Goal: Task Accomplishment & Management: Complete application form

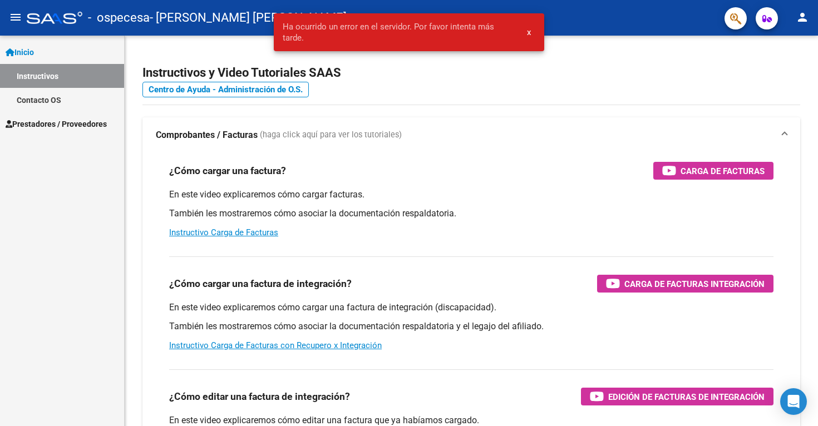
click at [71, 128] on span "Prestadores / Proveedores" at bounding box center [56, 124] width 101 height 12
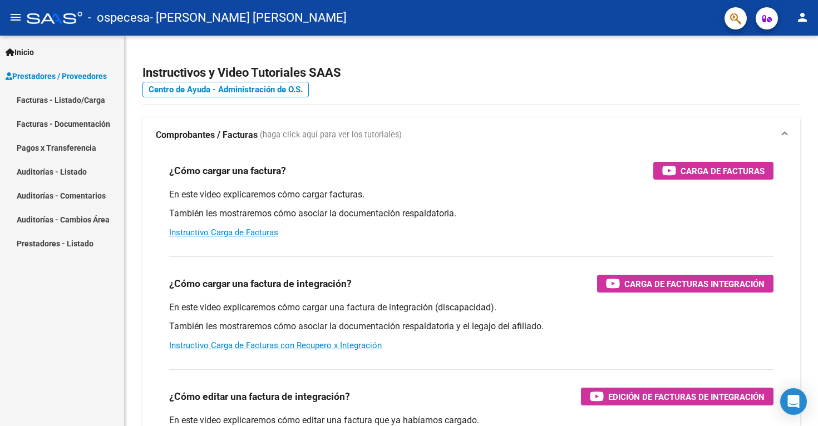
click at [85, 102] on link "Facturas - Listado/Carga" at bounding box center [62, 100] width 124 height 24
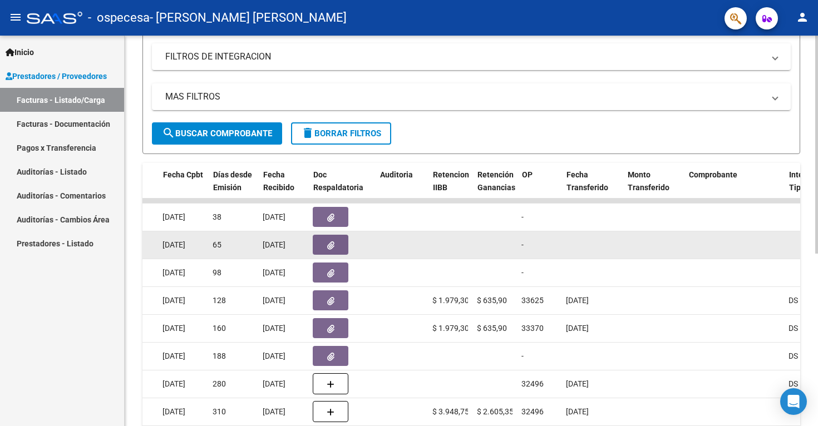
scroll to position [0, 560]
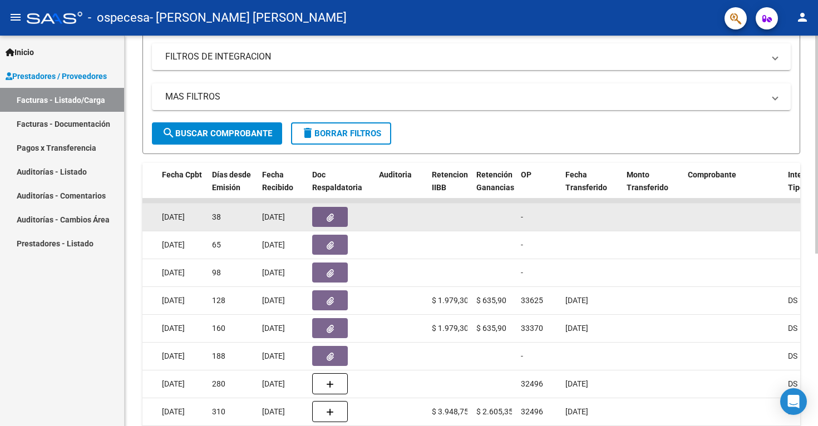
click at [335, 219] on button "button" at bounding box center [330, 217] width 36 height 20
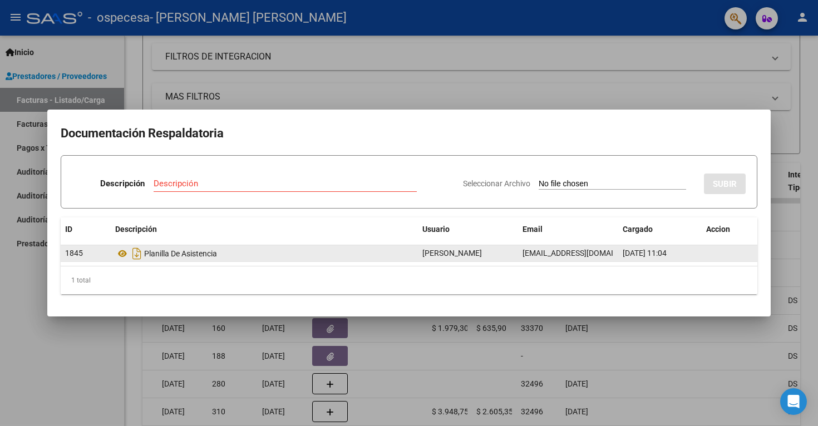
click at [203, 254] on div "Planilla De Asistencia" at bounding box center [264, 254] width 298 height 18
click at [123, 254] on icon at bounding box center [122, 253] width 14 height 13
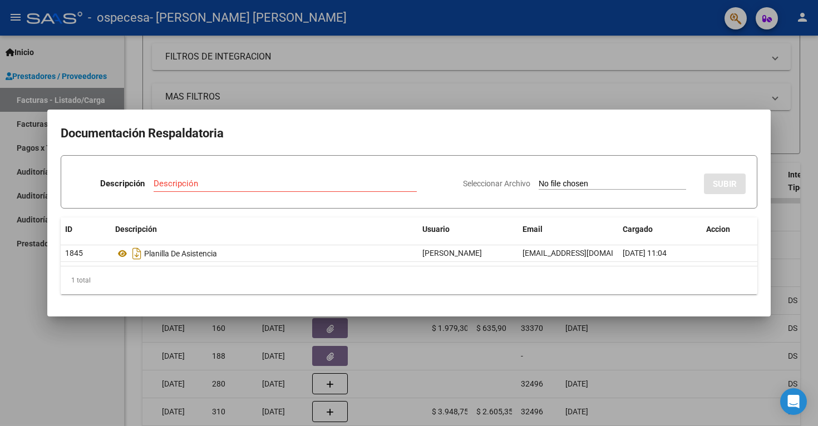
click at [782, 179] on div at bounding box center [409, 213] width 818 height 426
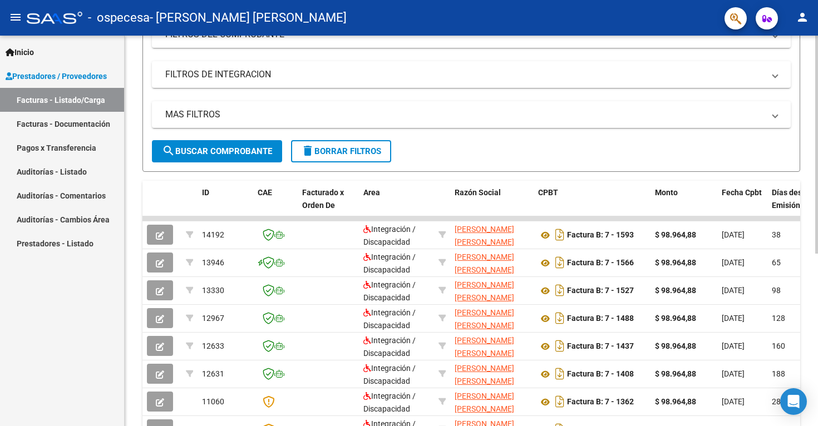
scroll to position [0, 0]
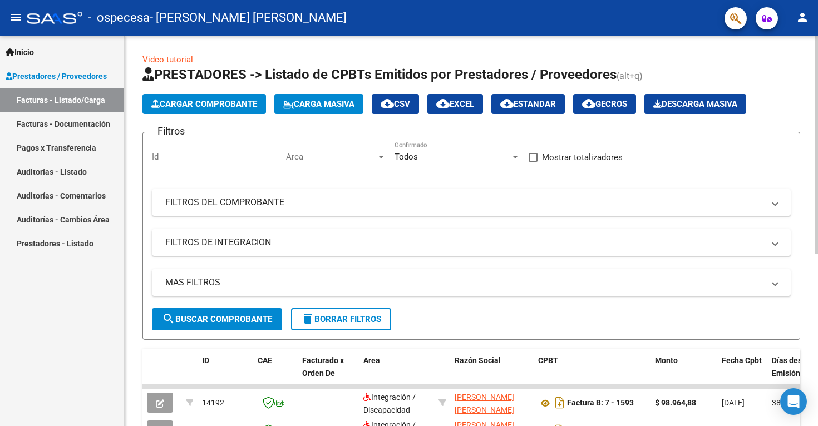
click at [214, 102] on span "Cargar Comprobante" at bounding box center [204, 104] width 106 height 10
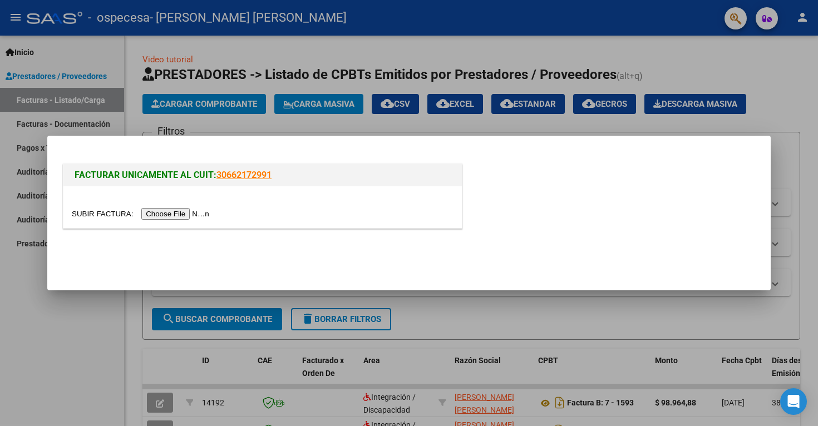
click at [199, 213] on input "file" at bounding box center [142, 214] width 141 height 12
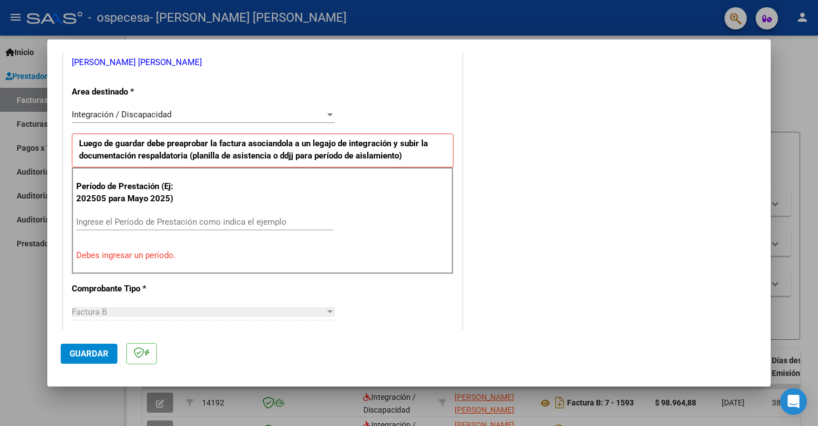
scroll to position [246, 0]
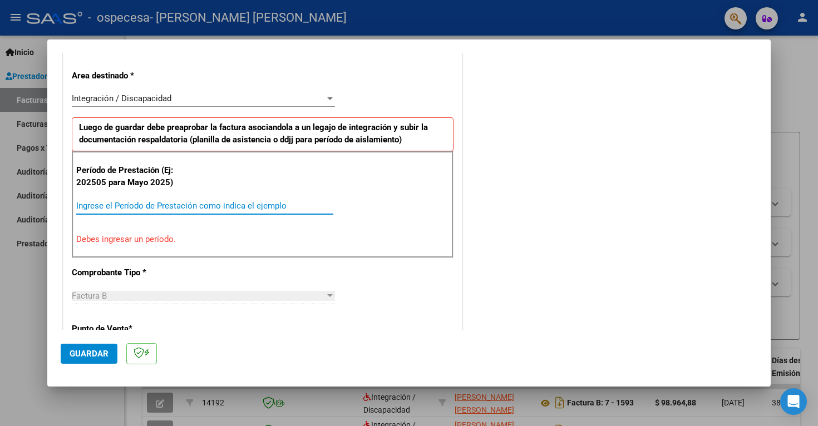
click at [225, 205] on input "Ingrese el Período de Prestación como indica el ejemplo" at bounding box center [204, 206] width 257 height 10
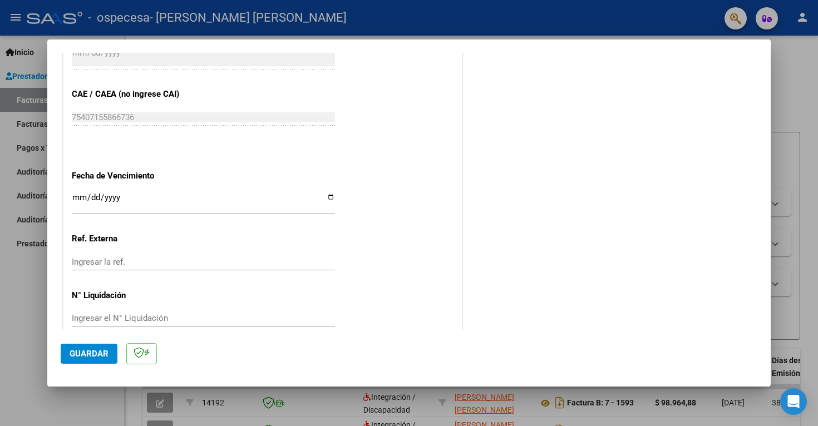
scroll to position [700, 0]
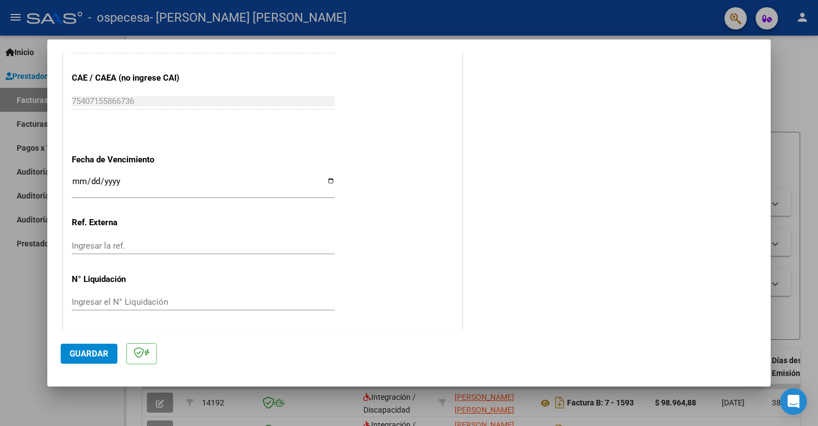
type input "202509"
click at [86, 361] on button "Guardar" at bounding box center [89, 354] width 57 height 20
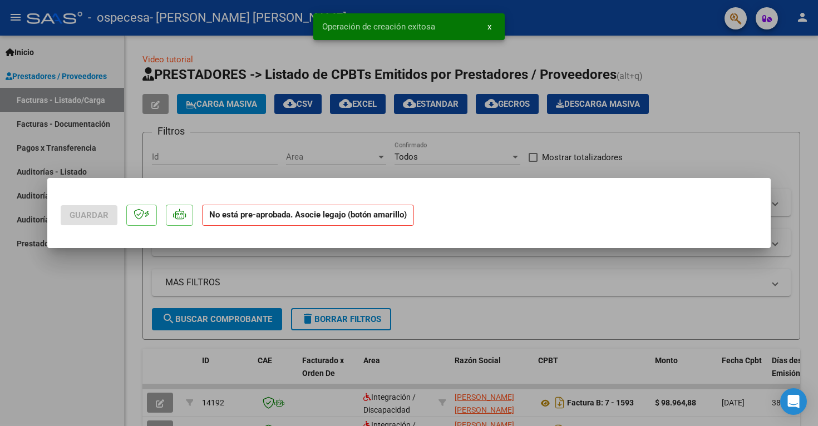
scroll to position [0, 0]
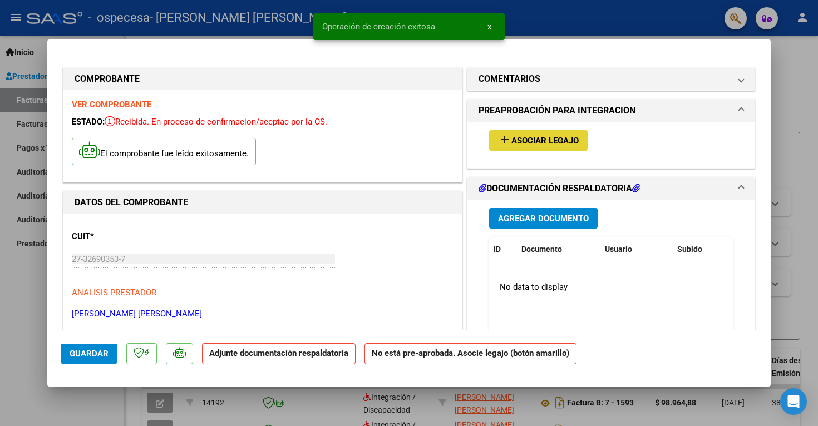
click at [528, 138] on span "Asociar Legajo" at bounding box center [545, 141] width 67 height 10
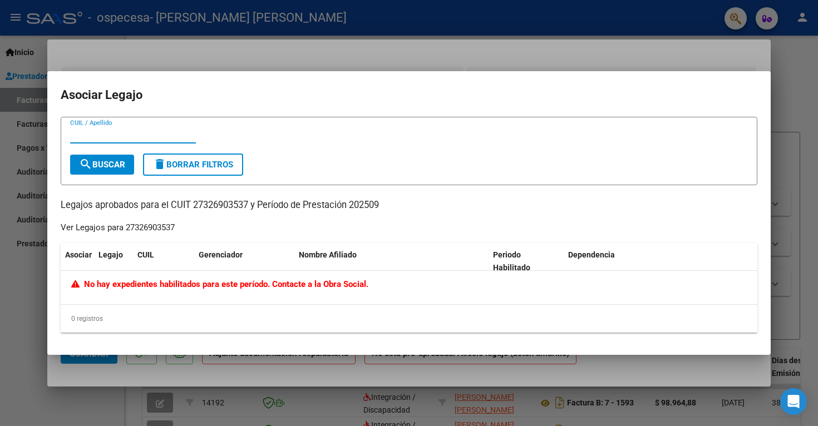
click at [111, 170] on button "search Buscar" at bounding box center [102, 165] width 64 height 20
click at [122, 131] on input "CUIL / Apellido" at bounding box center [133, 135] width 126 height 10
click at [111, 161] on span "search Buscar" at bounding box center [102, 165] width 46 height 10
click at [164, 137] on input "[PERSON_NAME]" at bounding box center [133, 135] width 126 height 10
type input "v"
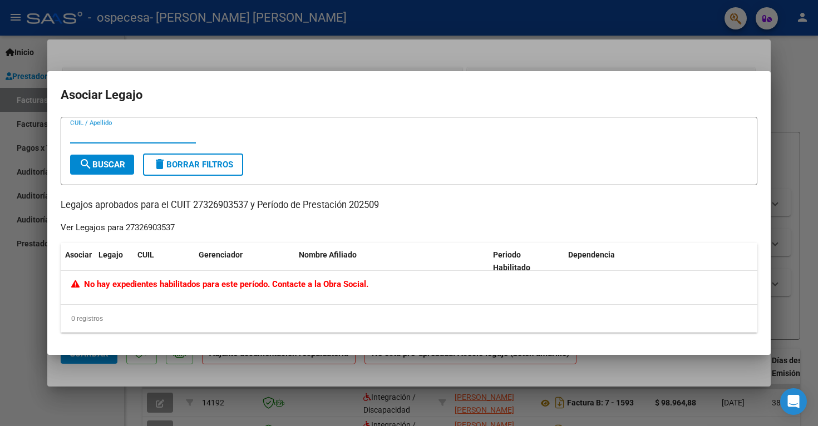
paste input "51057220"
type input "51057220"
click at [94, 164] on span "search Buscar" at bounding box center [102, 165] width 46 height 10
click at [783, 119] on div at bounding box center [409, 213] width 818 height 426
